Goal: Task Accomplishment & Management: Manage account settings

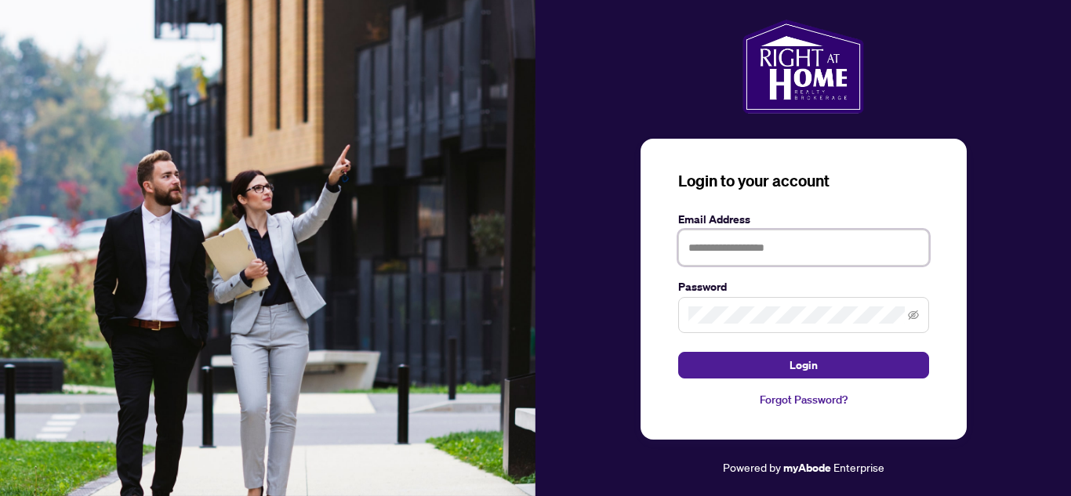
click at [768, 253] on input "text" at bounding box center [803, 248] width 251 height 36
type input "**********"
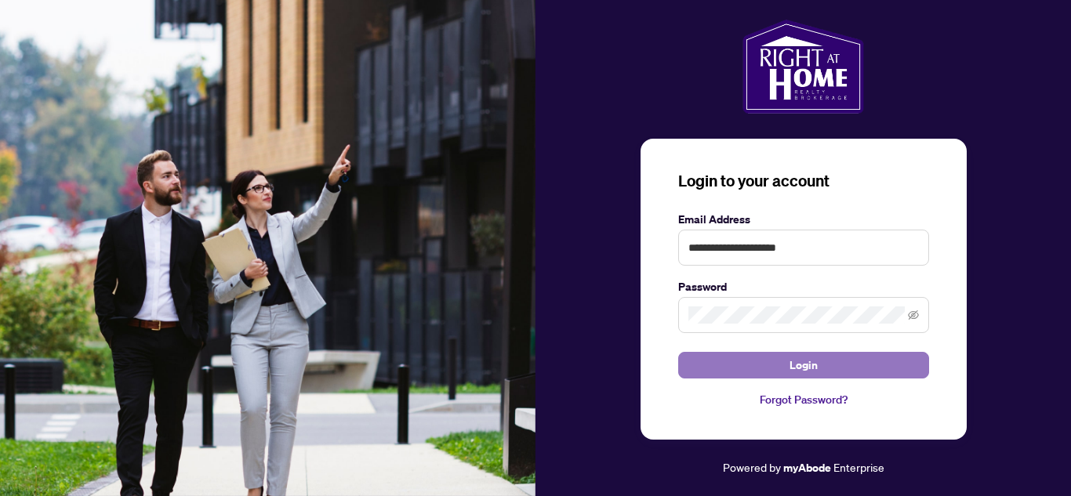
click at [785, 355] on button "Login" at bounding box center [803, 365] width 251 height 27
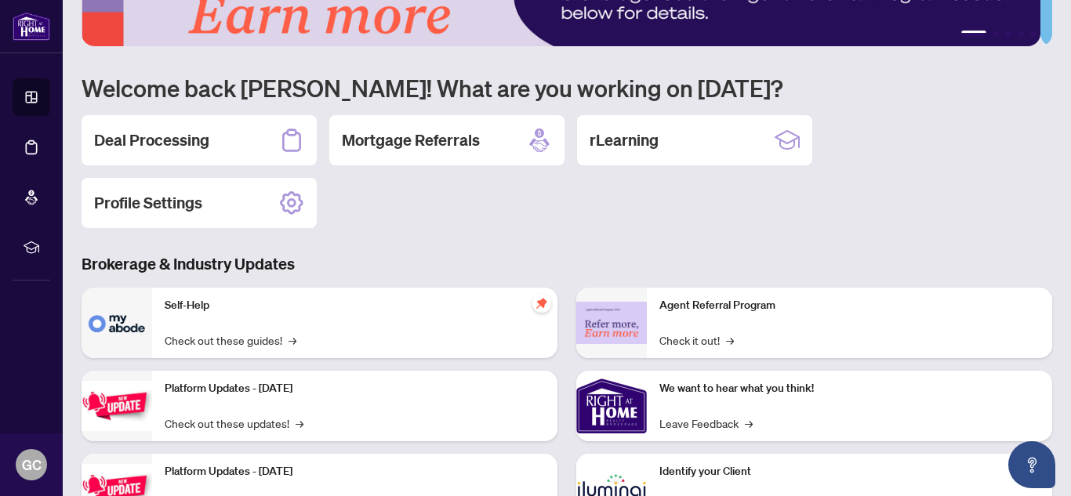
scroll to position [131, 0]
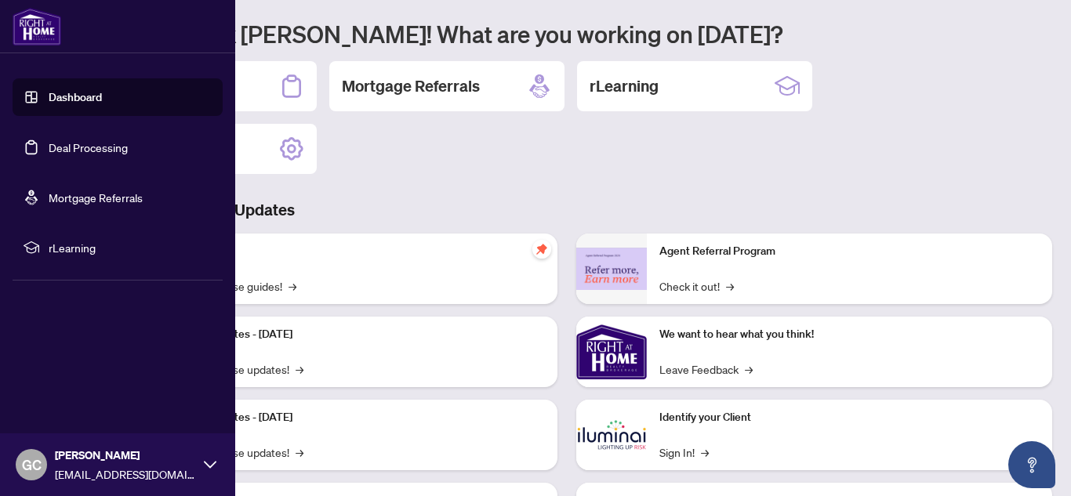
click at [80, 153] on link "Deal Processing" at bounding box center [88, 147] width 79 height 14
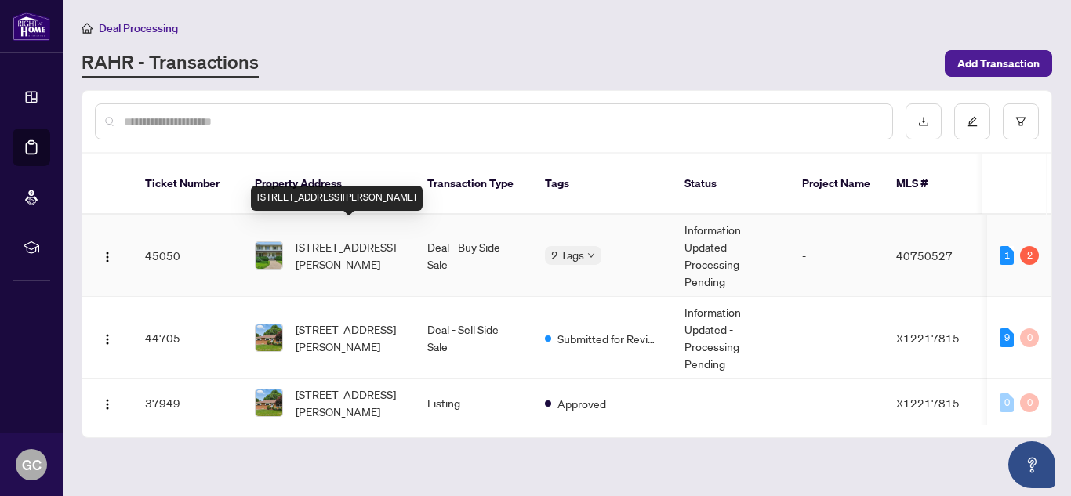
click at [364, 240] on span "[STREET_ADDRESS][PERSON_NAME]" at bounding box center [349, 255] width 107 height 34
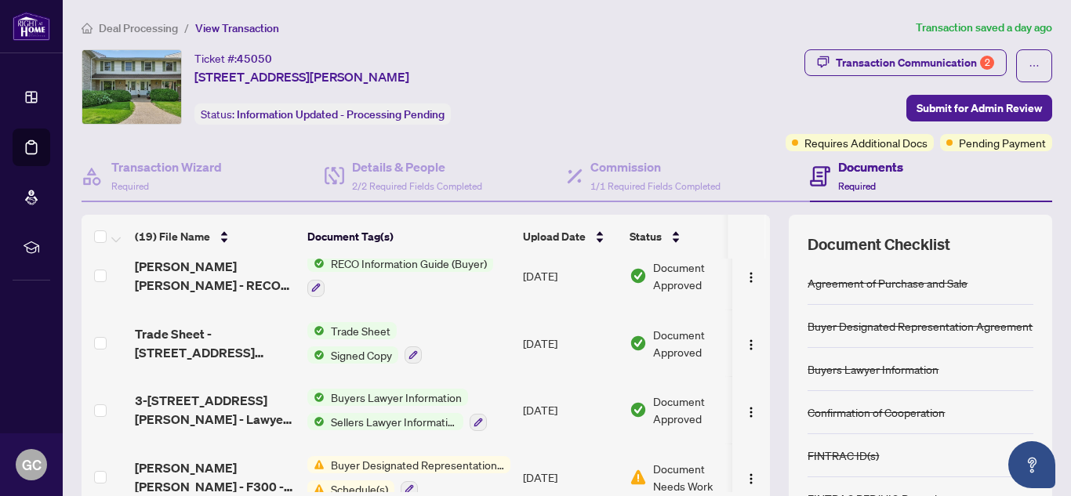
scroll to position [515, 0]
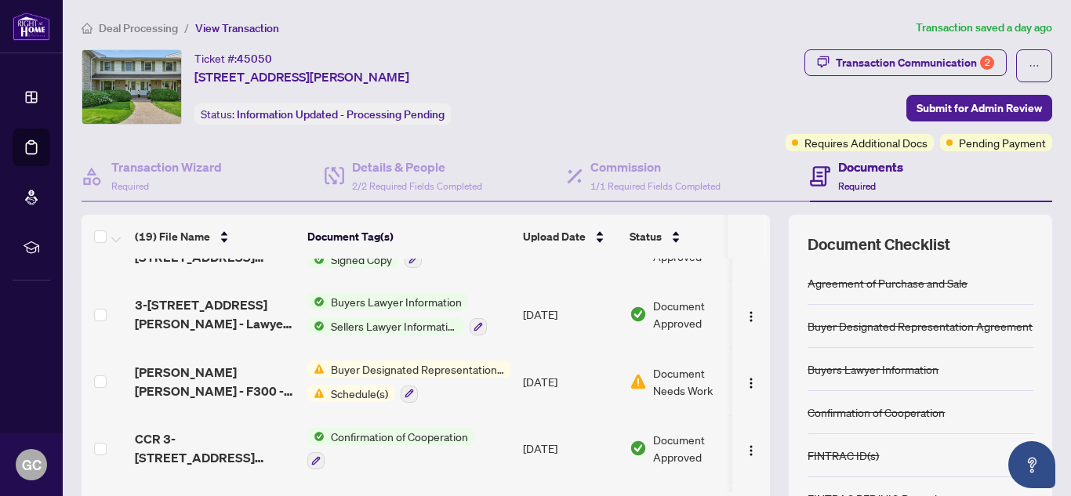
click at [432, 371] on span "Buyer Designated Representation Agreement" at bounding box center [418, 369] width 186 height 17
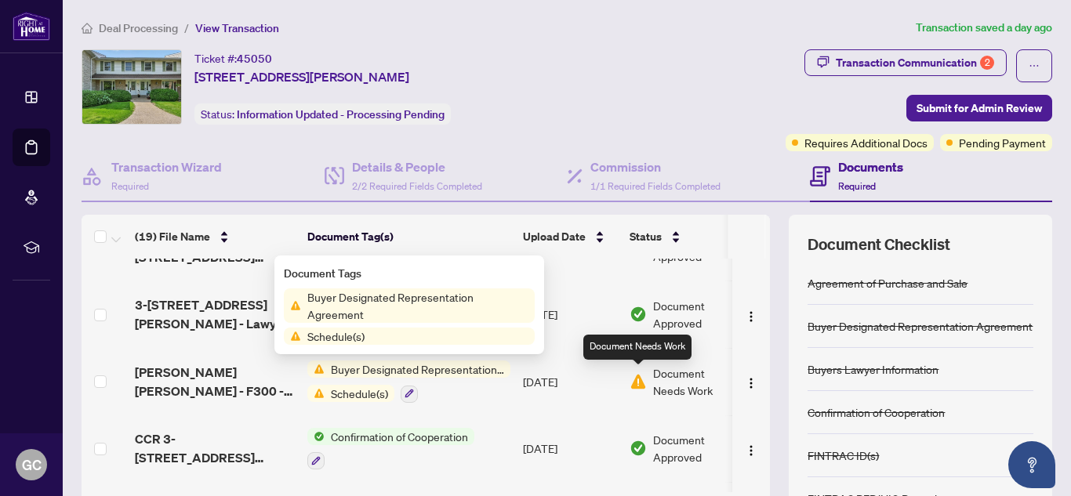
click at [641, 376] on img at bounding box center [638, 381] width 17 height 17
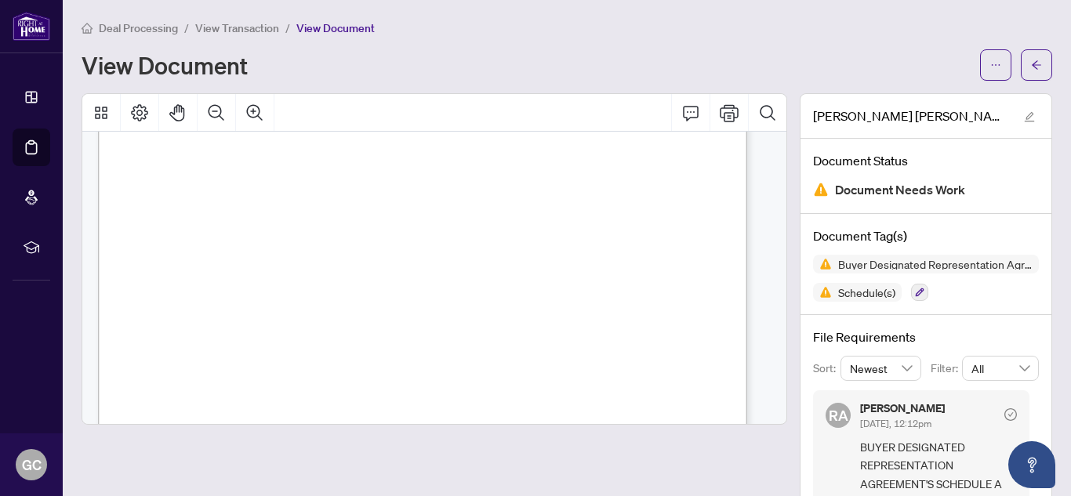
scroll to position [1856, 0]
click at [915, 292] on icon "button" at bounding box center [919, 292] width 9 height 9
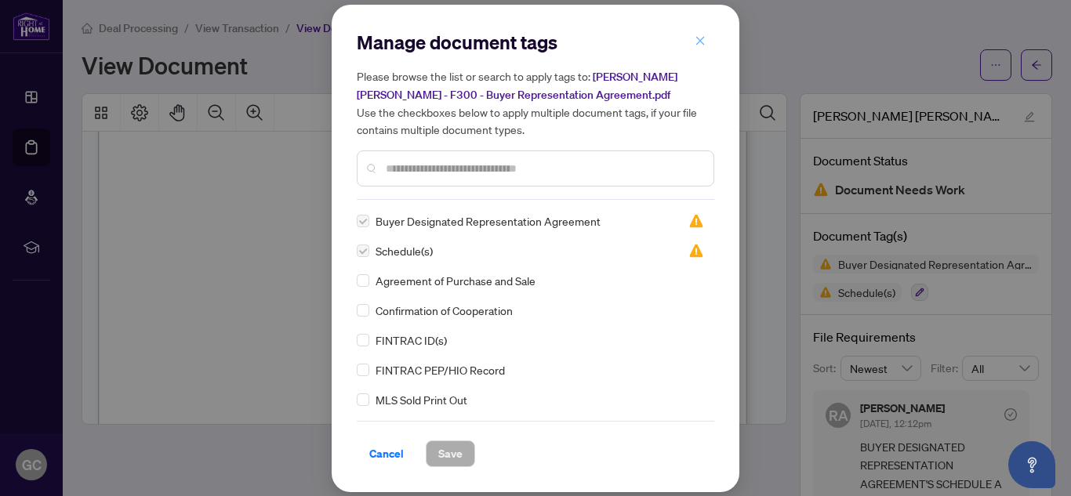
click at [696, 42] on icon "close" at bounding box center [700, 40] width 11 height 11
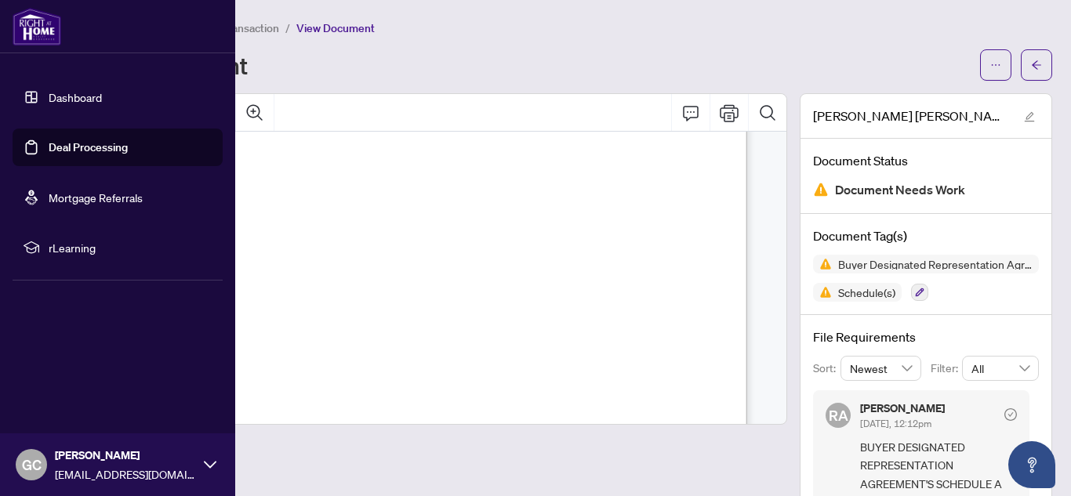
click at [88, 149] on link "Deal Processing" at bounding box center [88, 147] width 79 height 14
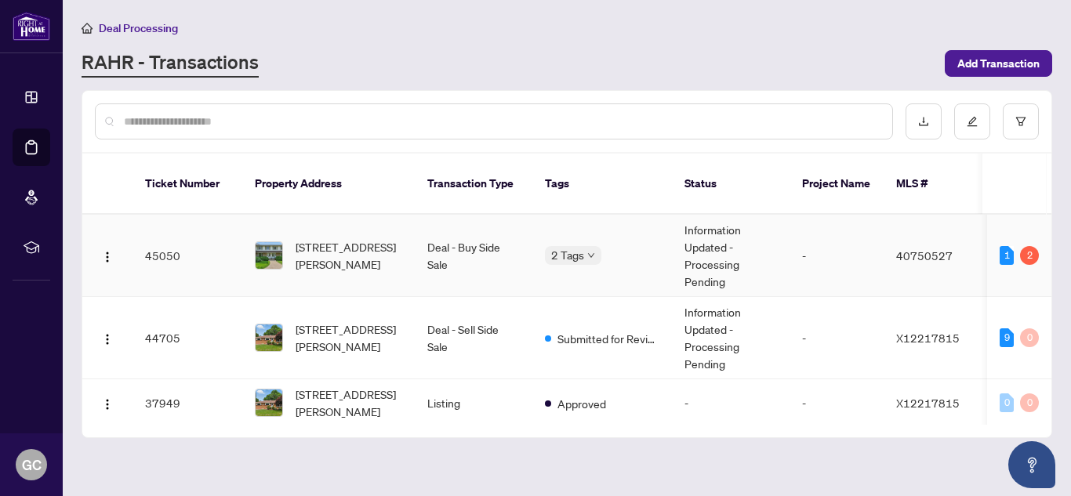
click at [463, 225] on td "Deal - Buy Side Sale" at bounding box center [474, 256] width 118 height 82
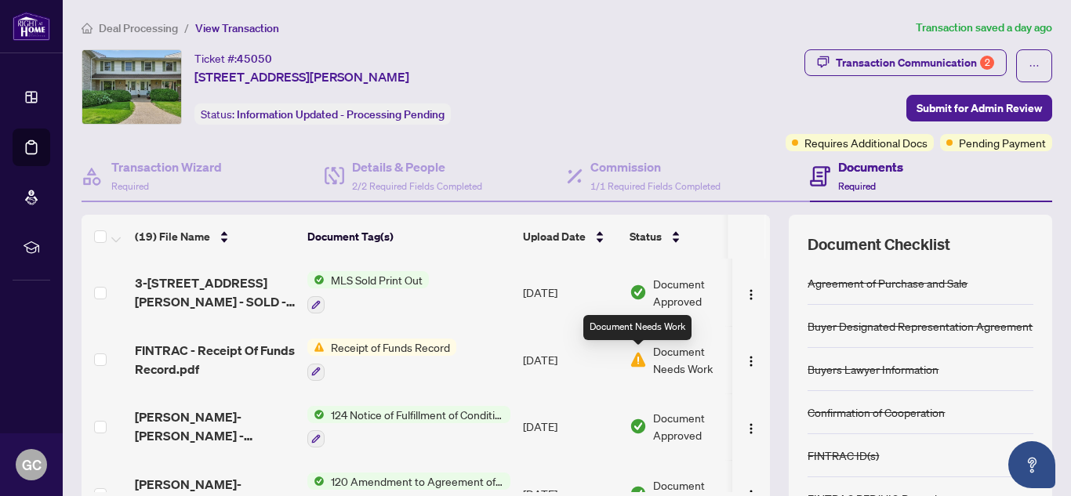
click at [643, 360] on img at bounding box center [638, 359] width 17 height 17
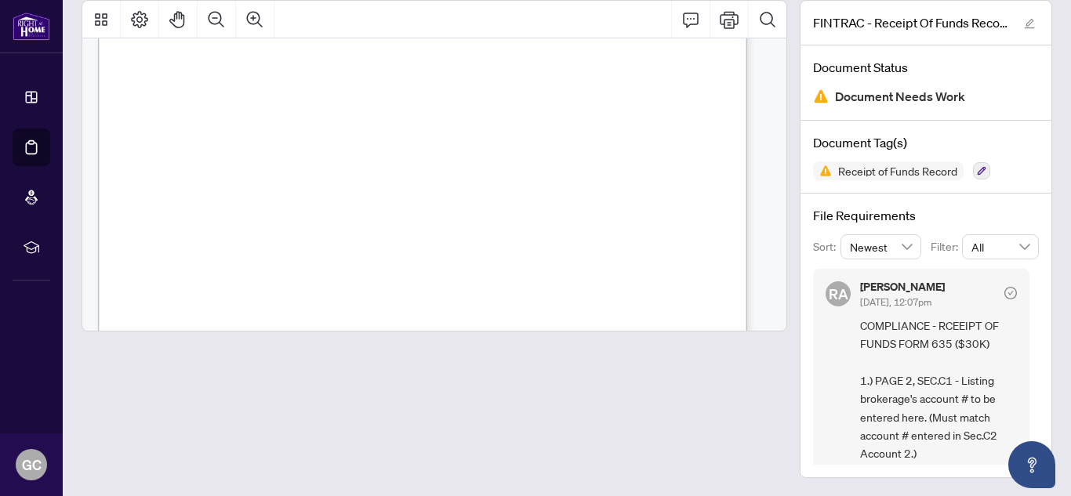
click at [638, 405] on div at bounding box center [435, 239] width 706 height 478
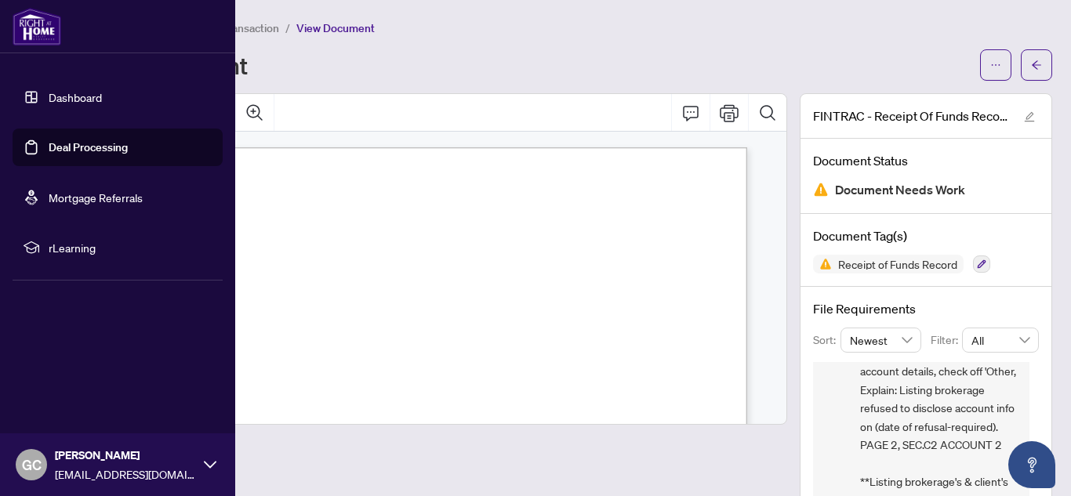
click at [68, 147] on link "Deal Processing" at bounding box center [88, 147] width 79 height 14
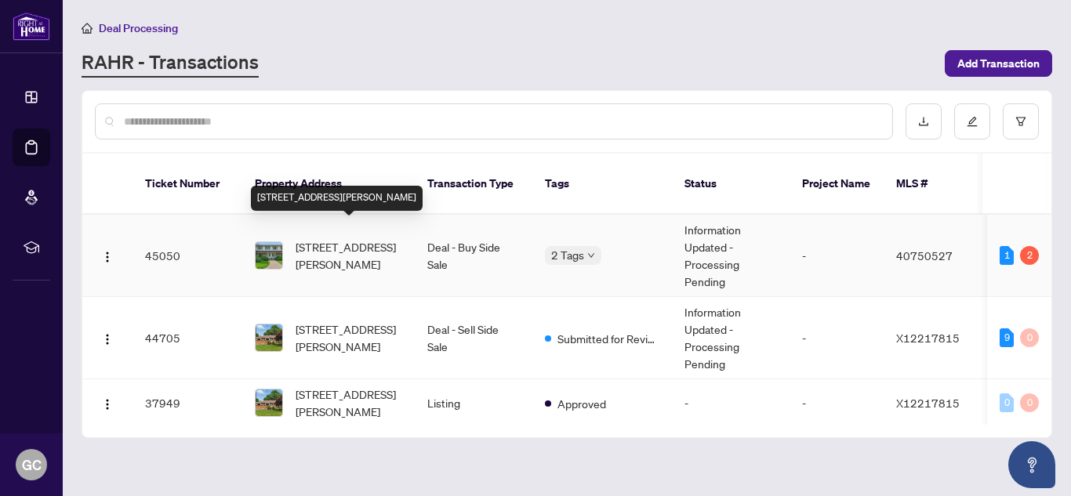
click at [326, 238] on span "[STREET_ADDRESS][PERSON_NAME]" at bounding box center [349, 255] width 107 height 34
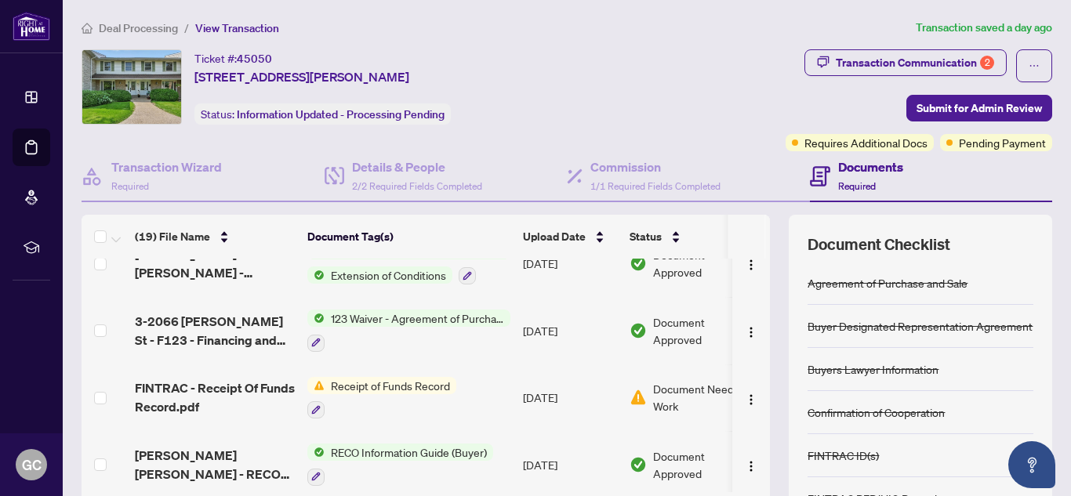
scroll to position [261, 0]
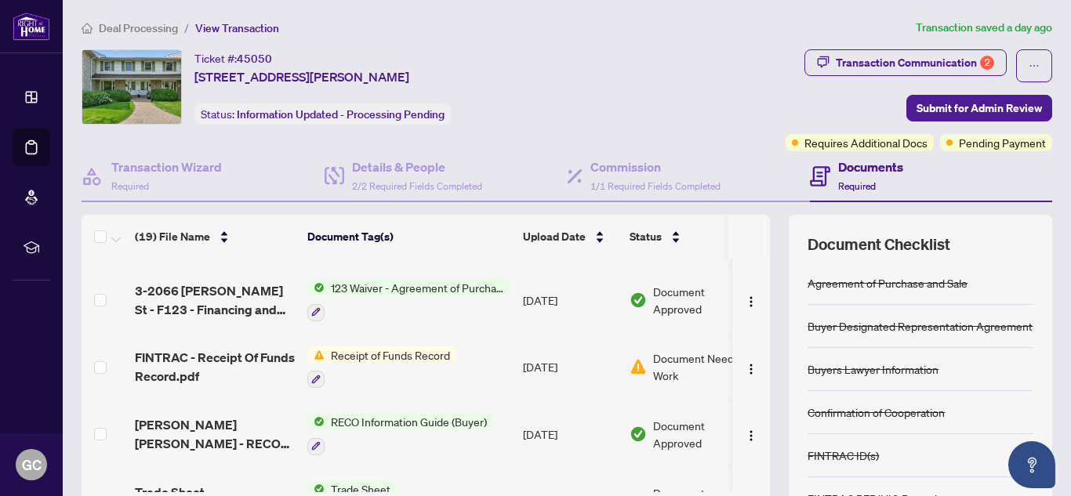
click at [378, 357] on span "Receipt of Funds Record" at bounding box center [391, 355] width 132 height 17
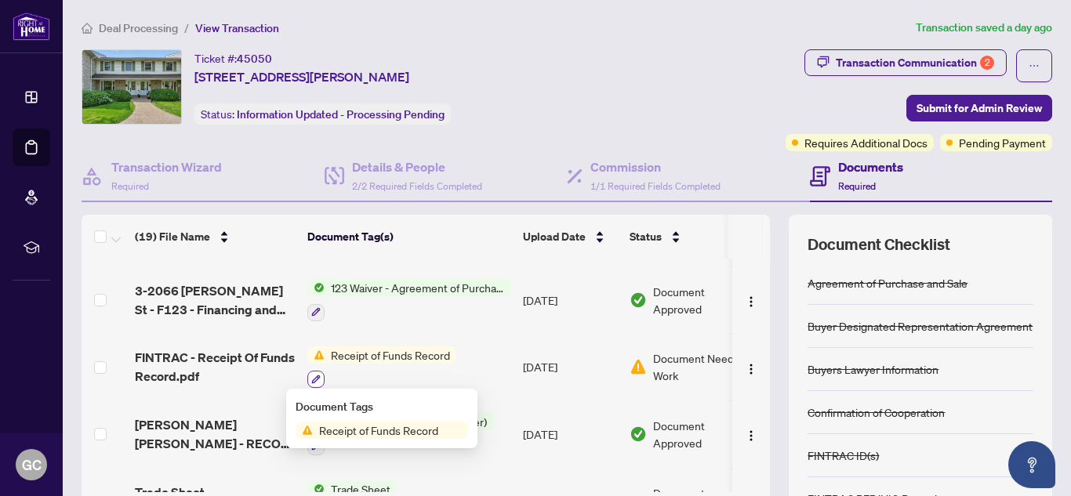
click at [317, 376] on icon "button" at bounding box center [315, 379] width 9 height 9
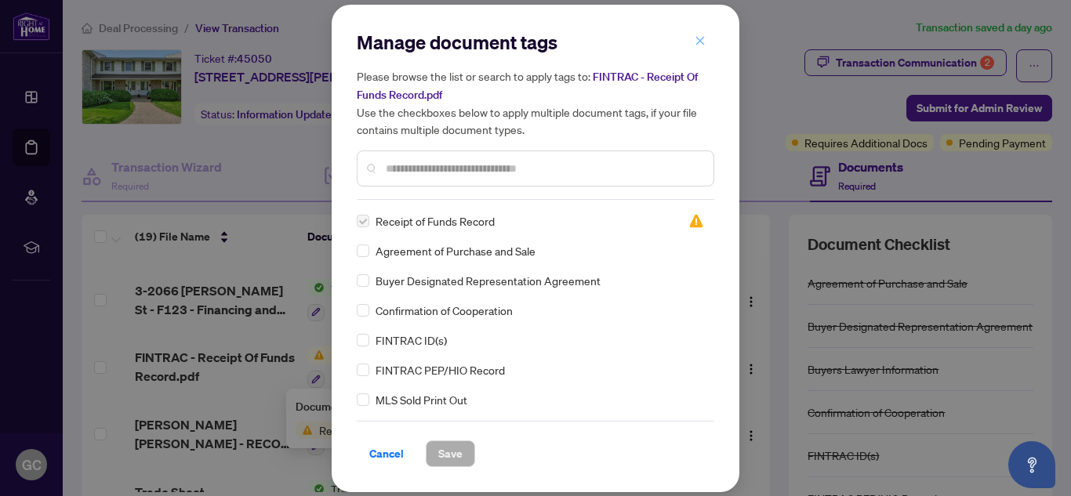
click at [700, 42] on icon "close" at bounding box center [700, 40] width 11 height 11
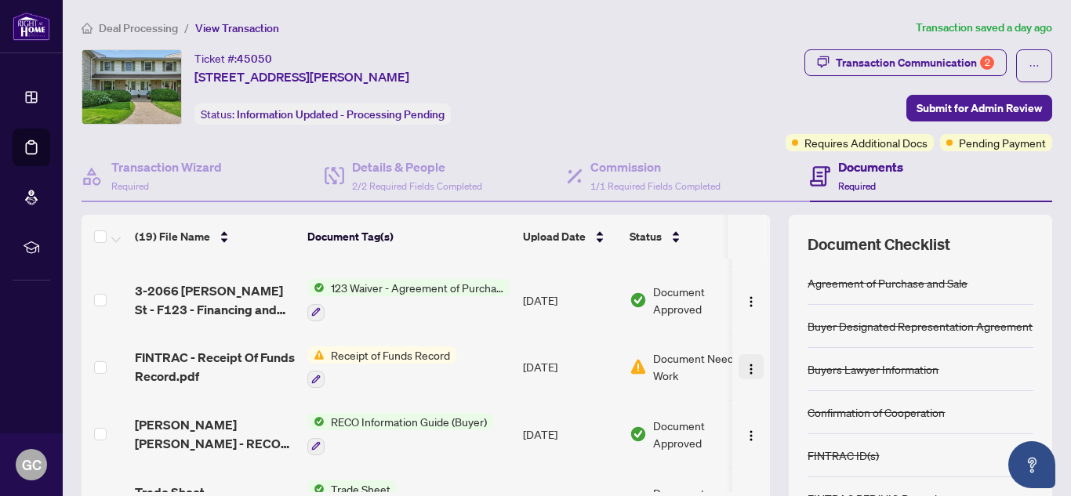
click at [745, 367] on img "button" at bounding box center [751, 369] width 13 height 13
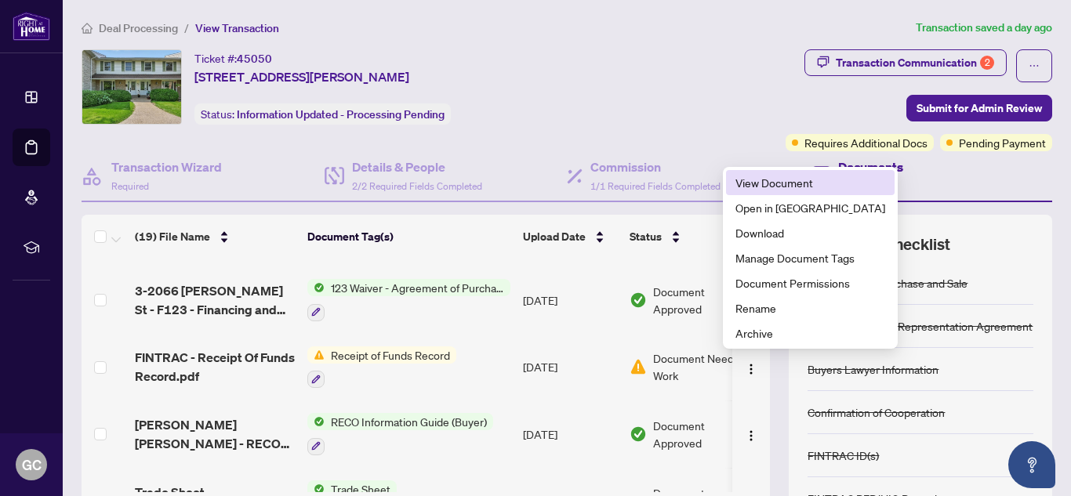
click at [762, 180] on span "View Document" at bounding box center [810, 182] width 150 height 17
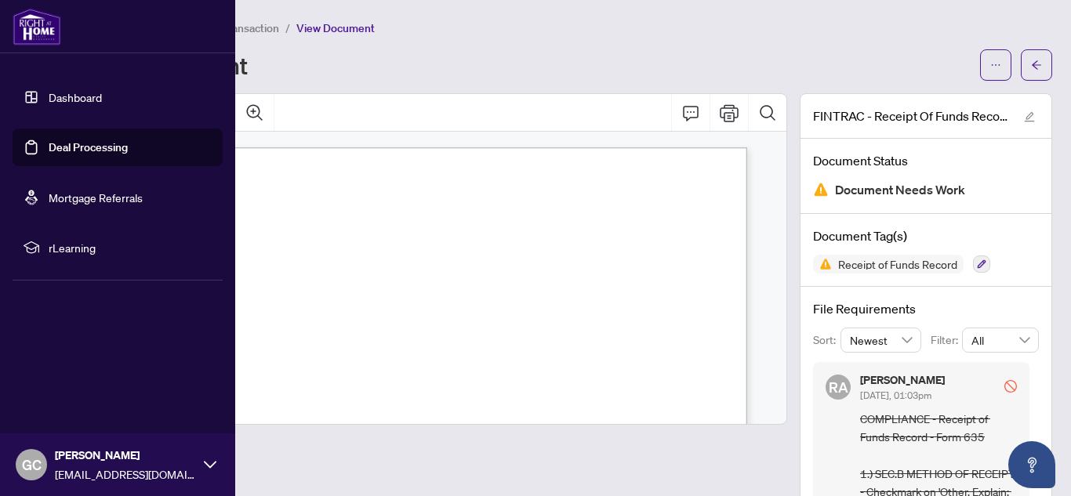
click at [74, 145] on link "Deal Processing" at bounding box center [88, 147] width 79 height 14
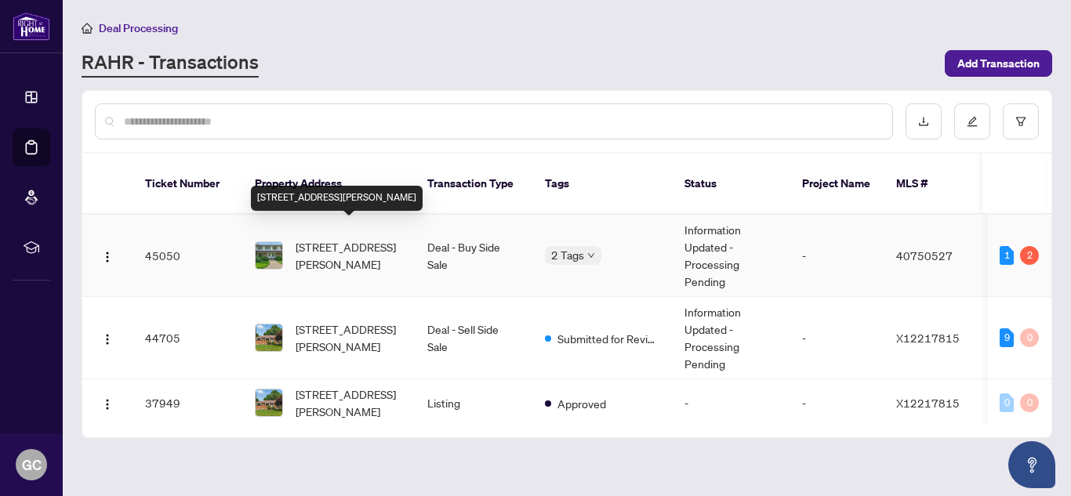
click at [372, 238] on span "[STREET_ADDRESS][PERSON_NAME]" at bounding box center [349, 255] width 107 height 34
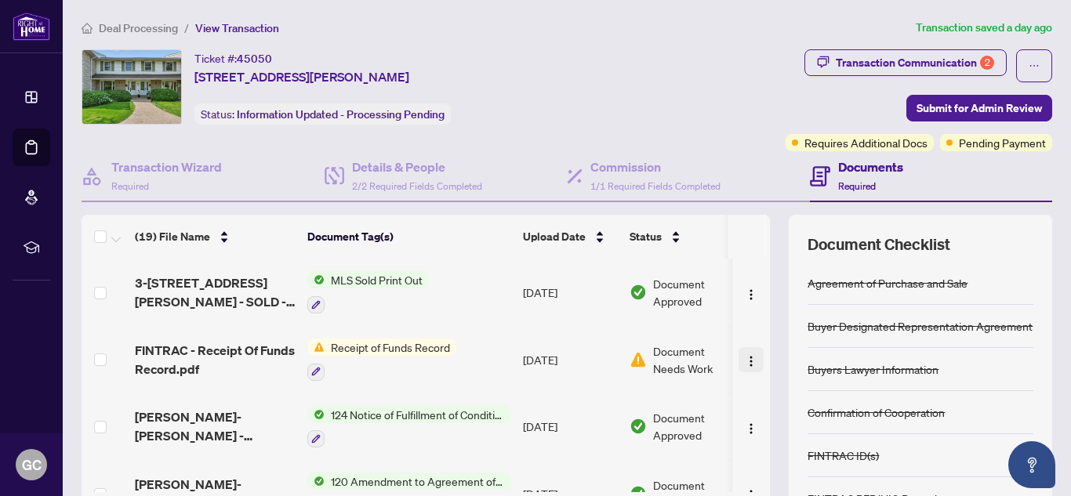
click at [745, 366] on img "button" at bounding box center [751, 361] width 13 height 13
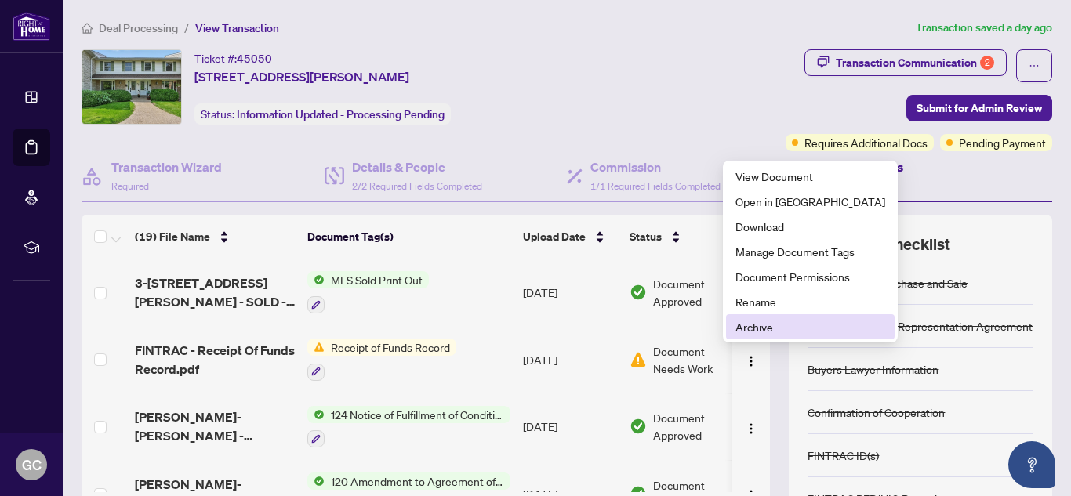
click at [756, 329] on span "Archive" at bounding box center [810, 326] width 150 height 17
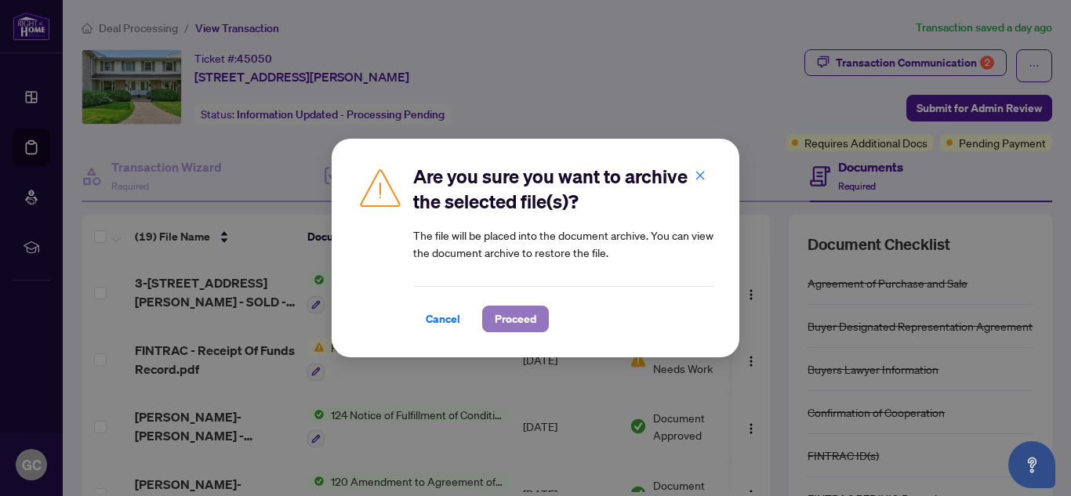
click at [514, 325] on span "Proceed" at bounding box center [516, 319] width 42 height 25
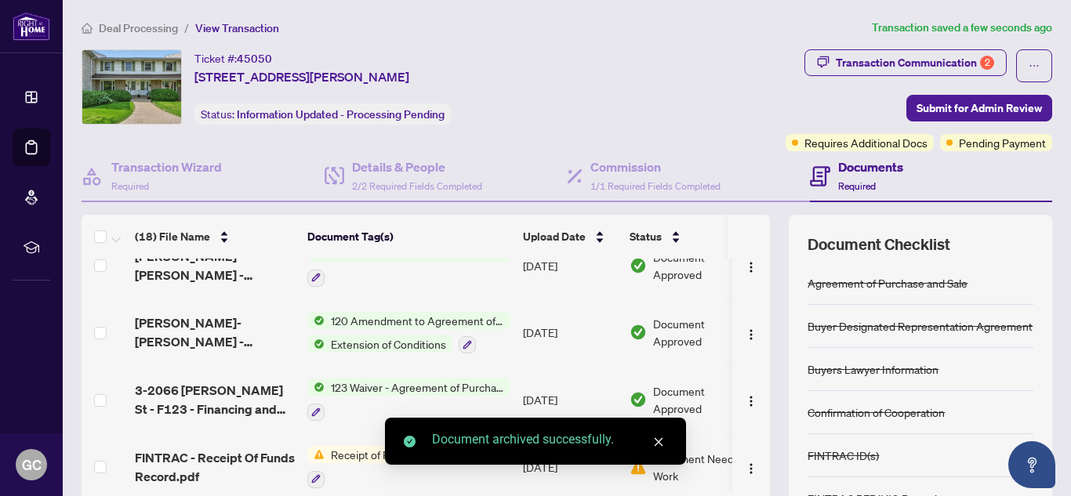
scroll to position [131, 0]
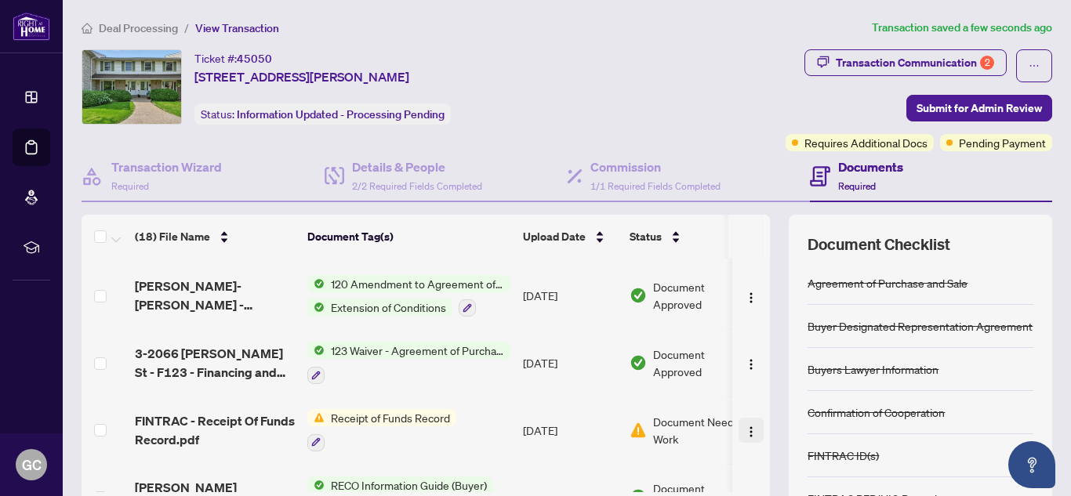
click at [745, 429] on img "button" at bounding box center [751, 432] width 13 height 13
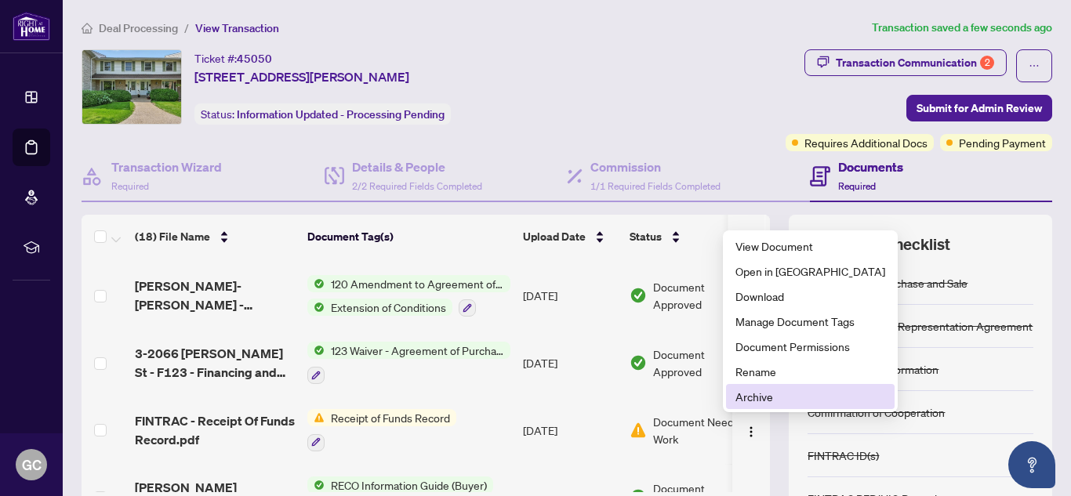
click at [745, 399] on span "Archive" at bounding box center [810, 396] width 150 height 17
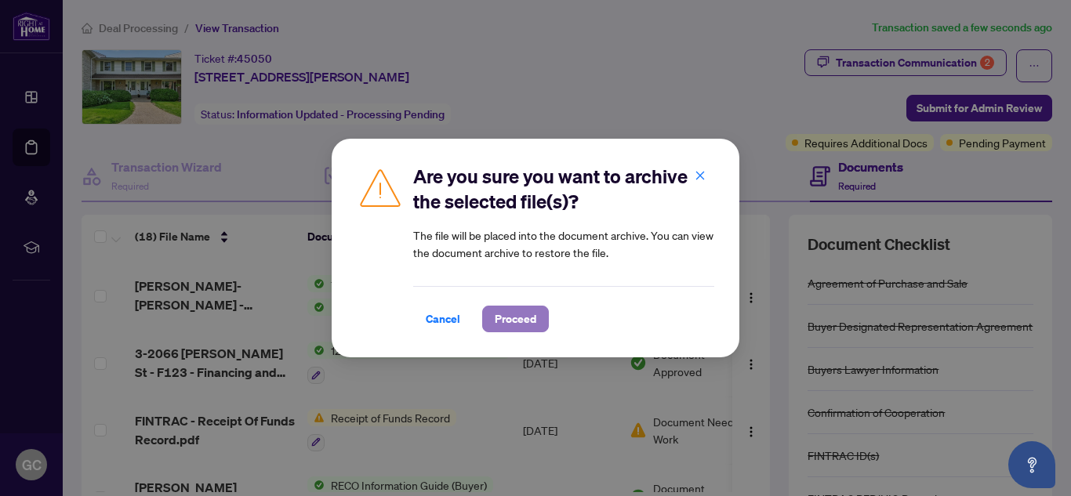
click at [519, 318] on span "Proceed" at bounding box center [516, 319] width 42 height 25
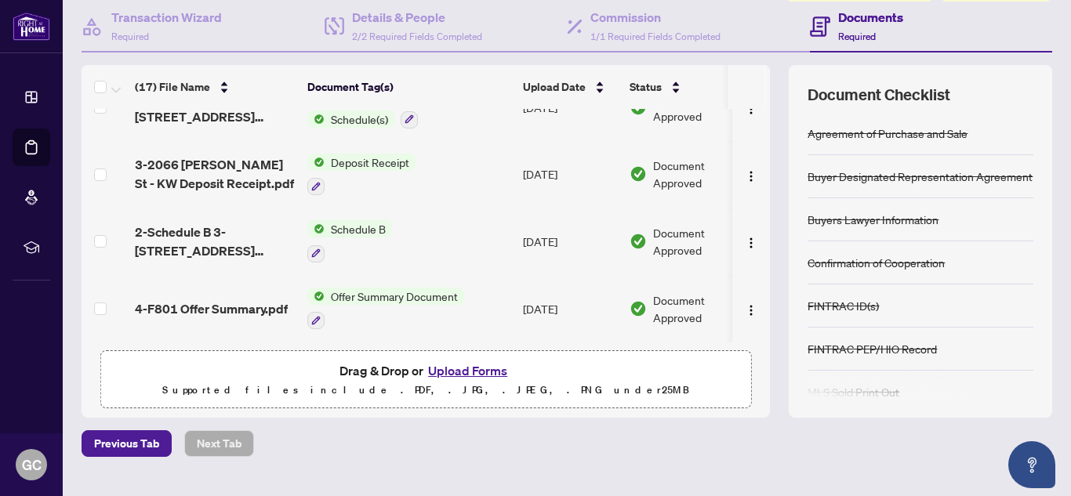
scroll to position [183, 0]
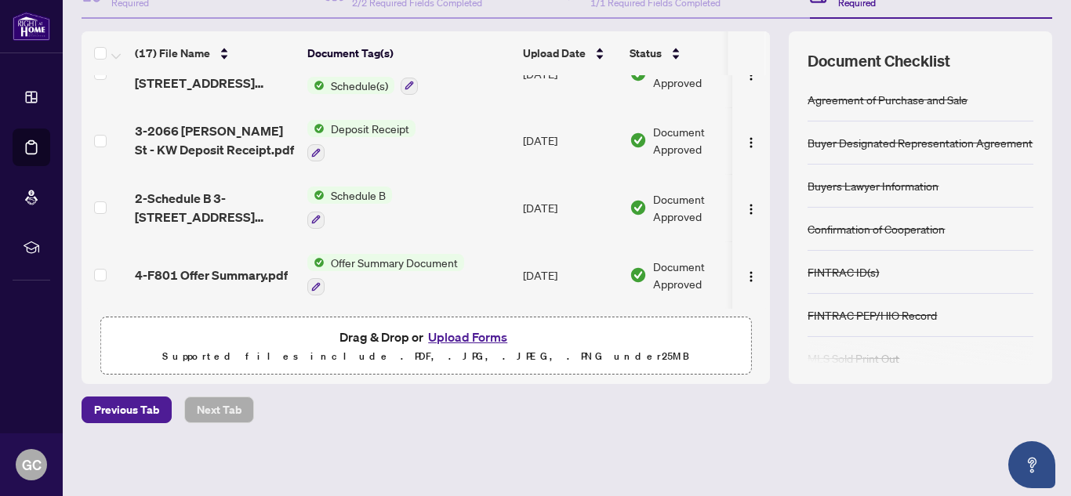
click at [453, 337] on button "Upload Forms" at bounding box center [467, 337] width 89 height 20
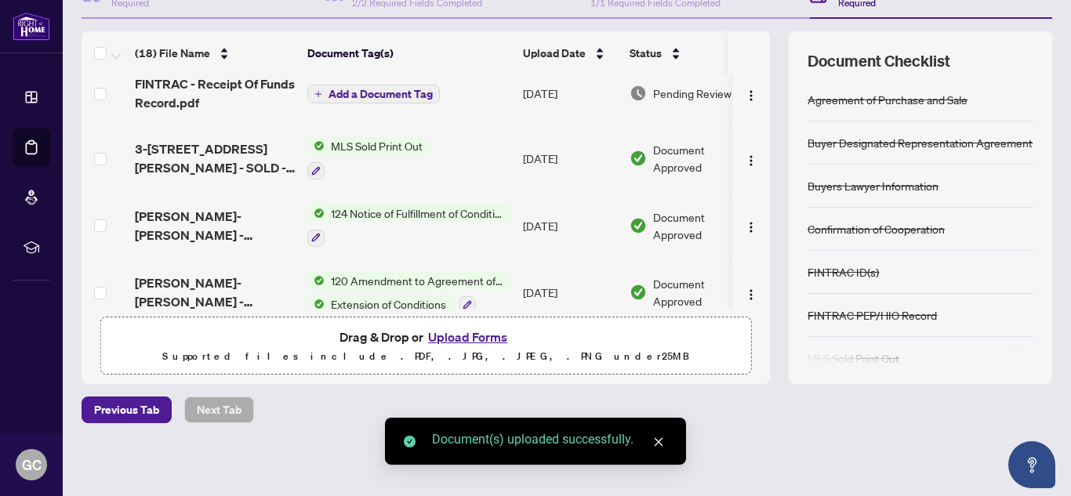
scroll to position [0, 0]
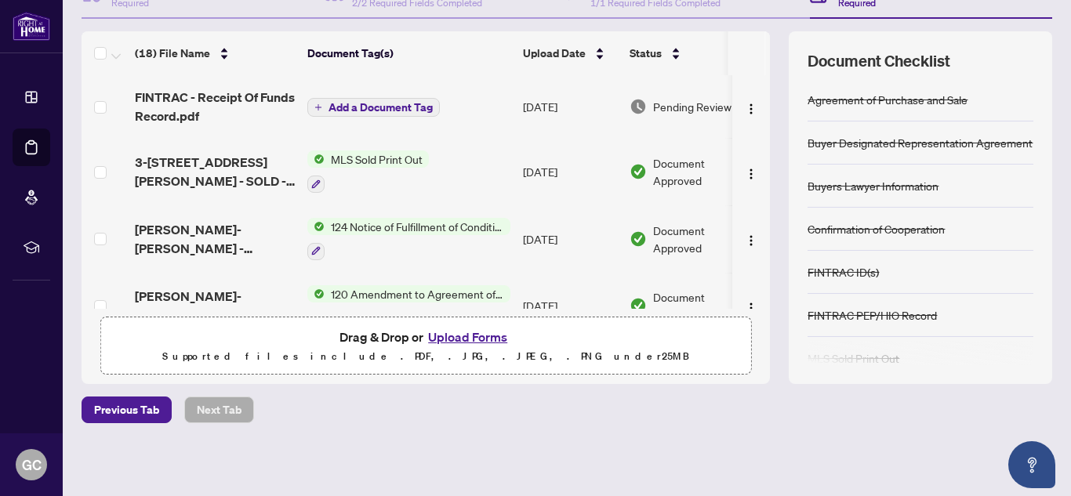
click at [368, 105] on span "Add a Document Tag" at bounding box center [381, 107] width 104 height 11
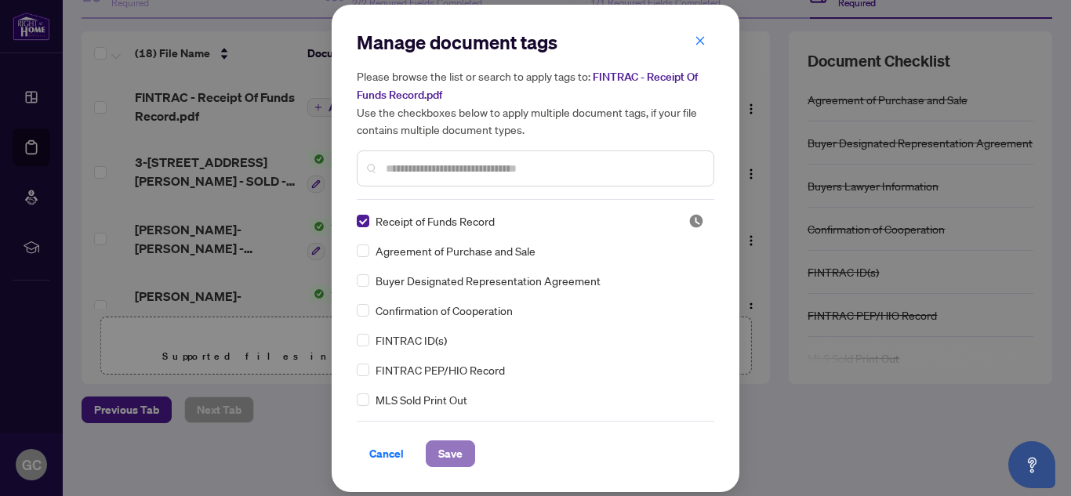
click at [451, 456] on span "Save" at bounding box center [450, 453] width 24 height 25
